Goal: Task Accomplishment & Management: Manage account settings

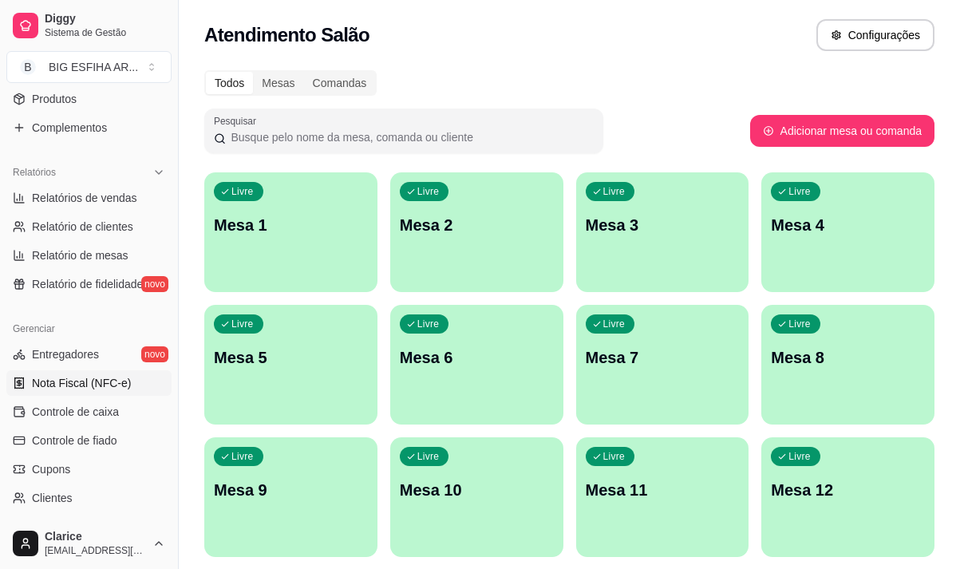
scroll to position [319, 0]
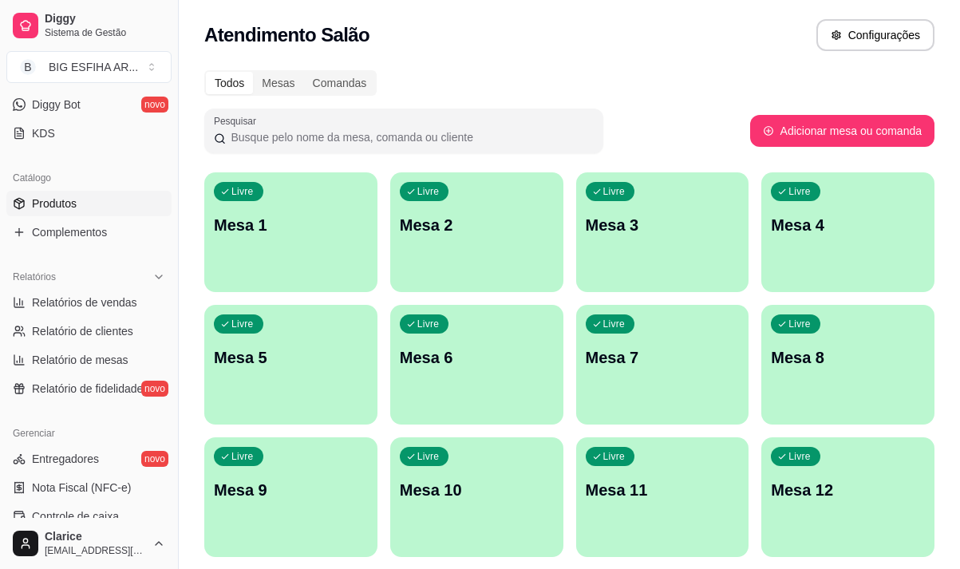
click at [75, 201] on span "Produtos" at bounding box center [54, 204] width 45 height 16
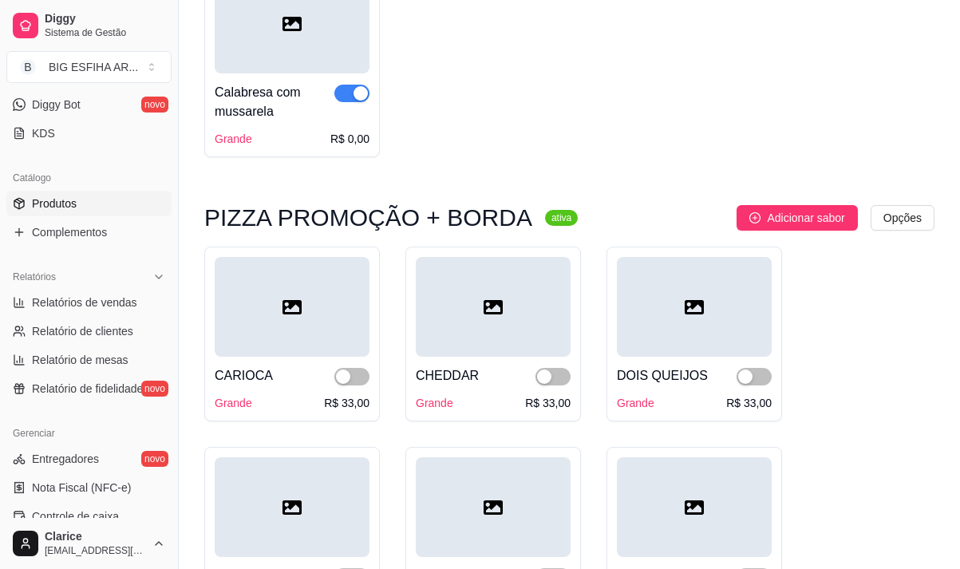
scroll to position [798, 0]
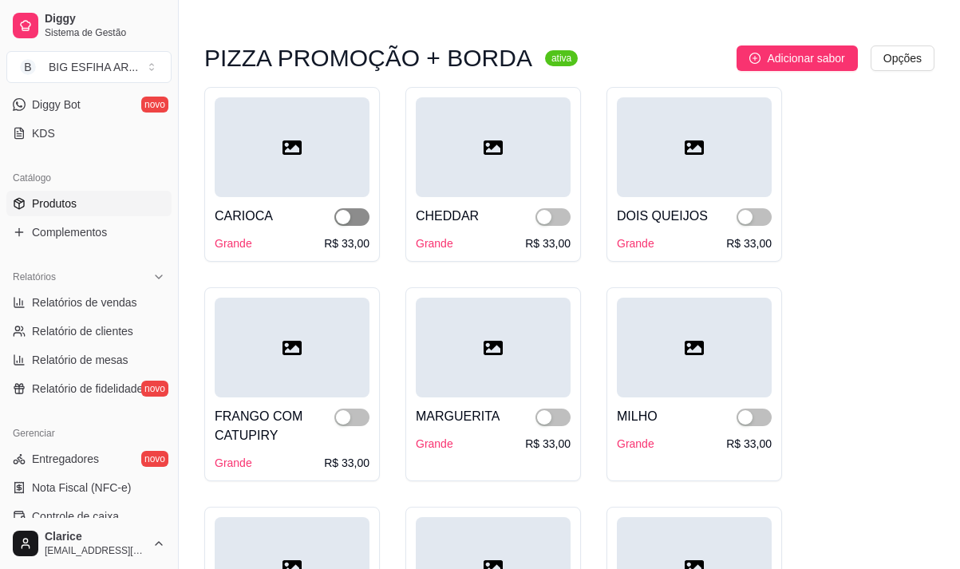
click at [354, 219] on span "button" at bounding box center [351, 217] width 35 height 18
click at [560, 215] on span "button" at bounding box center [553, 217] width 35 height 18
click at [766, 212] on span "button" at bounding box center [754, 217] width 35 height 18
click at [753, 421] on button "button" at bounding box center [754, 418] width 35 height 18
click at [563, 421] on span "button" at bounding box center [553, 418] width 35 height 18
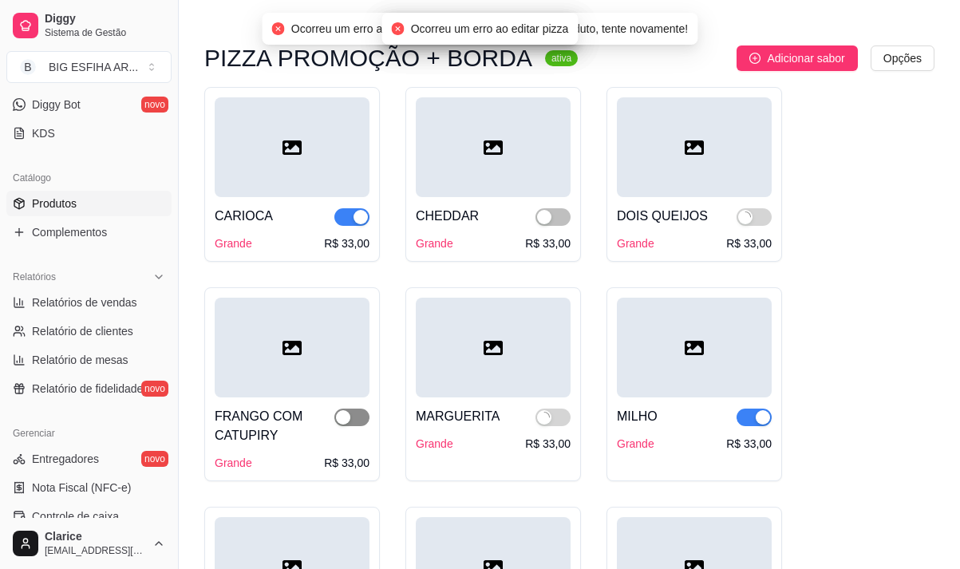
click at [363, 421] on span "button" at bounding box center [351, 418] width 35 height 18
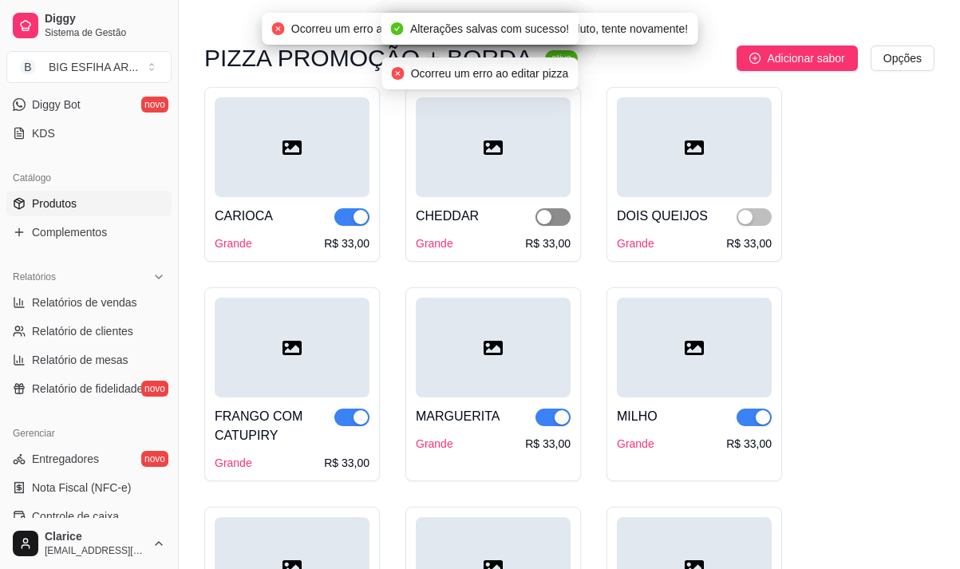
click at [563, 221] on span "button" at bounding box center [553, 217] width 35 height 18
click at [763, 212] on span "button" at bounding box center [754, 217] width 35 height 18
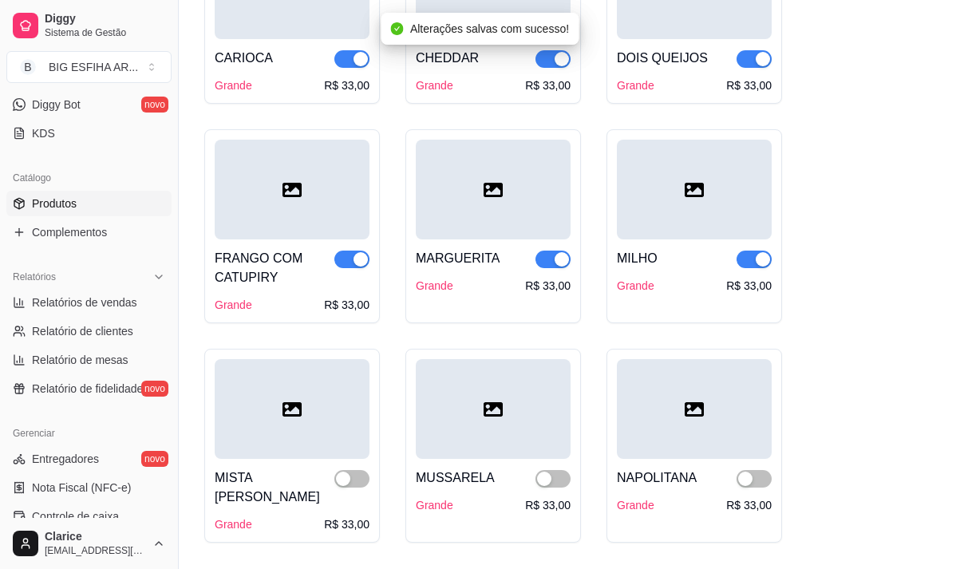
scroll to position [1197, 0]
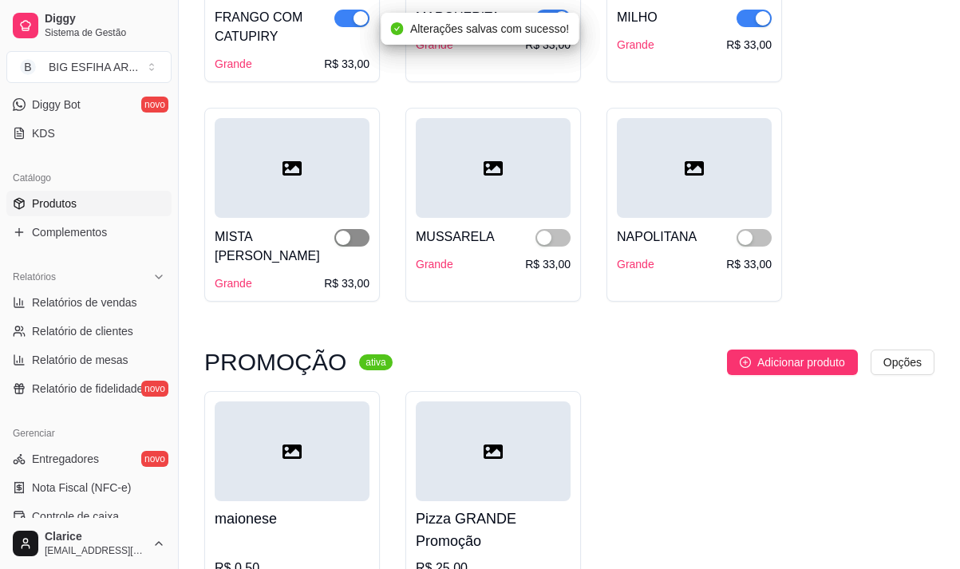
click at [356, 241] on span "button" at bounding box center [351, 238] width 35 height 18
click at [561, 241] on span "button" at bounding box center [553, 238] width 35 height 18
click at [755, 233] on span "button" at bounding box center [754, 238] width 35 height 18
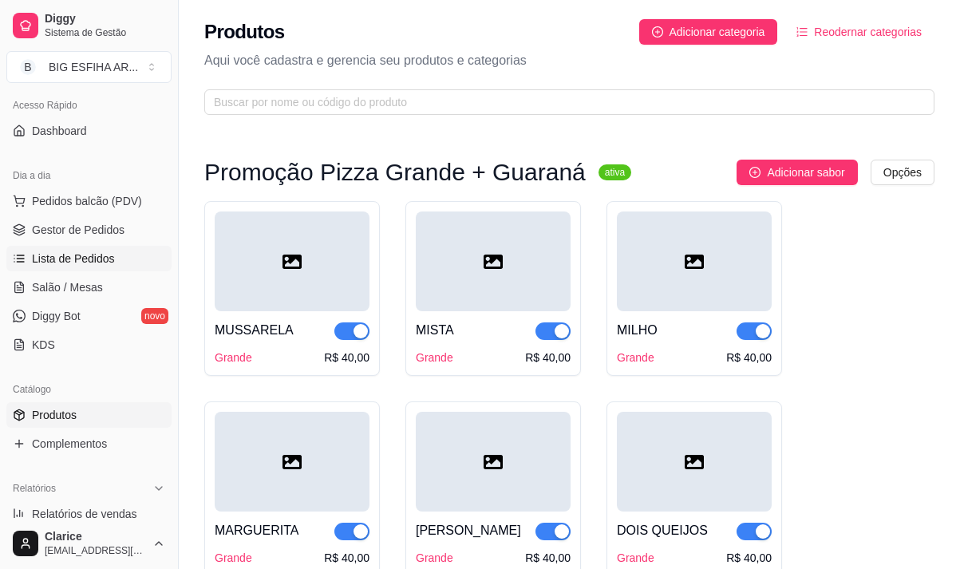
scroll to position [80, 0]
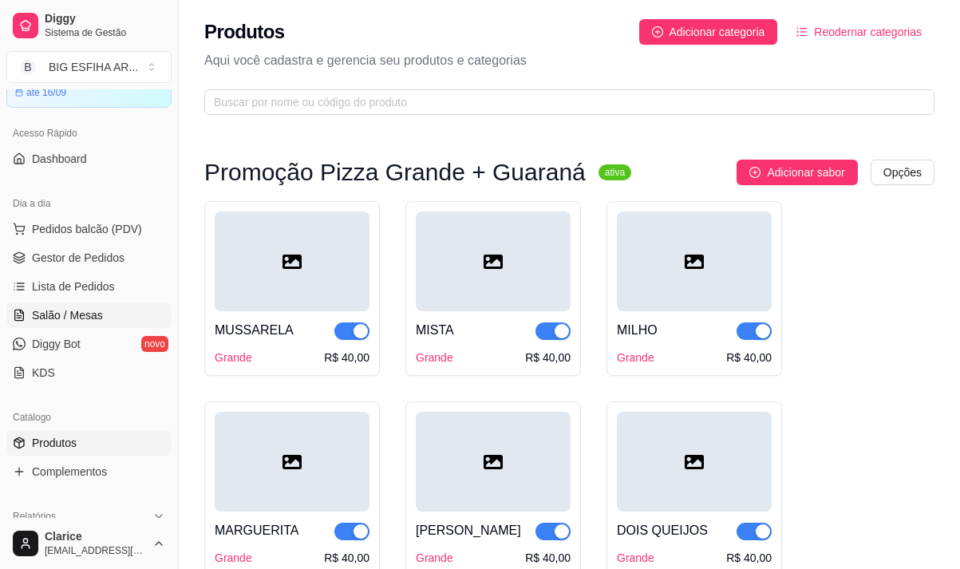
click at [74, 307] on span "Salão / Mesas" at bounding box center [67, 315] width 71 height 16
